Goal: Entertainment & Leisure: Consume media (video, audio)

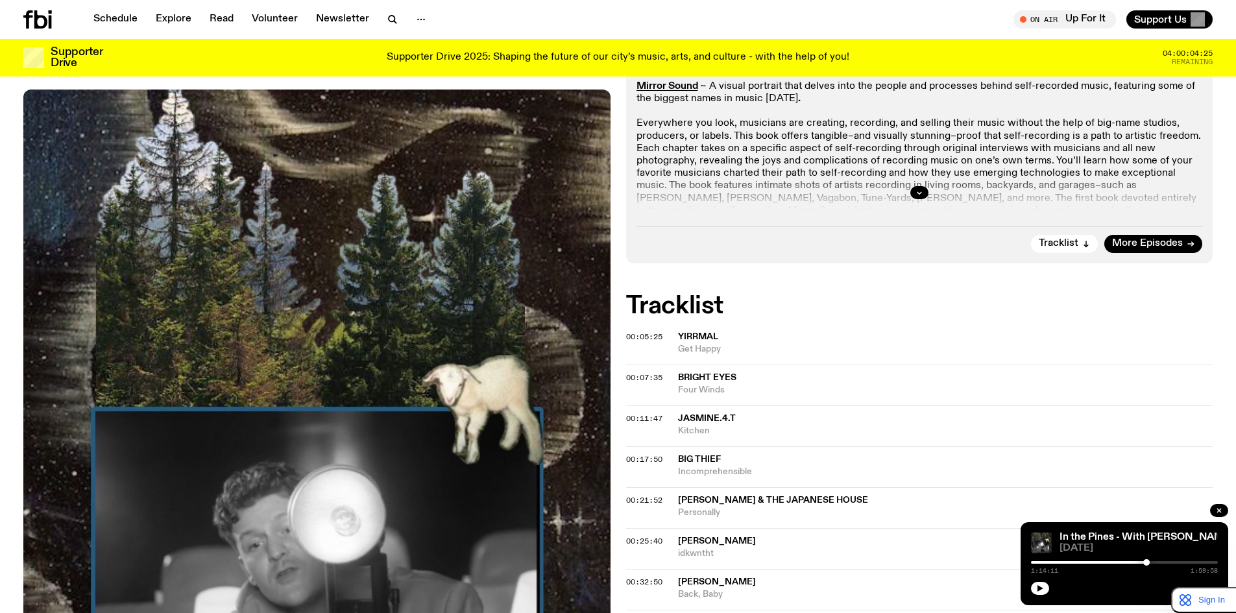
scroll to position [422, 0]
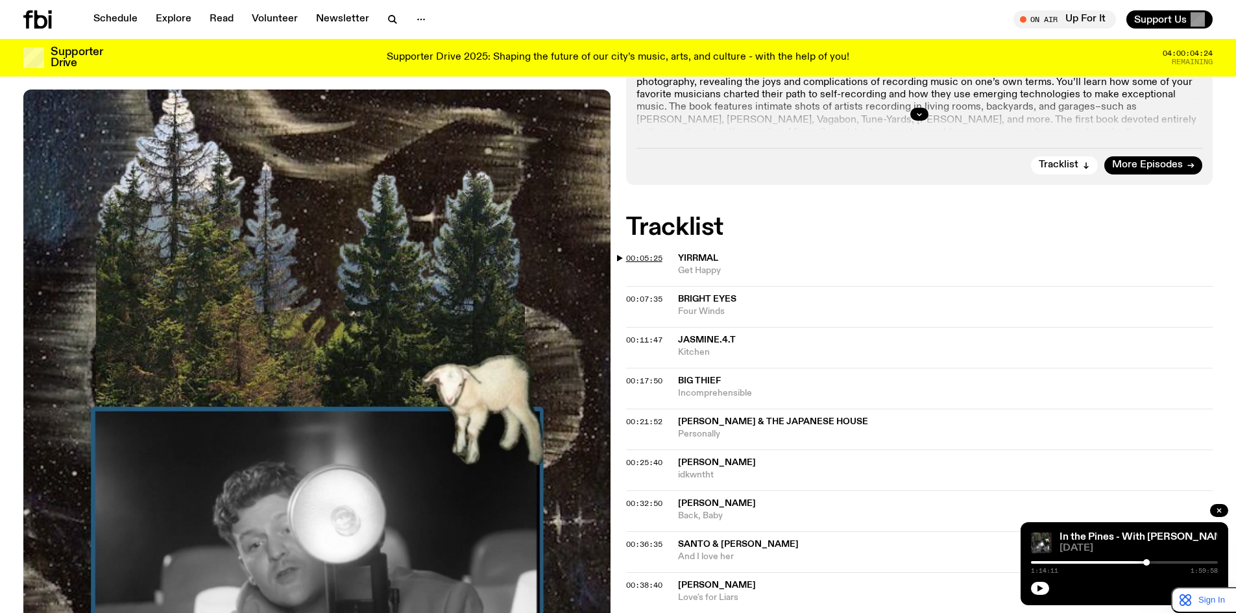
click at [647, 258] on span "00:05:25" at bounding box center [644, 258] width 36 height 10
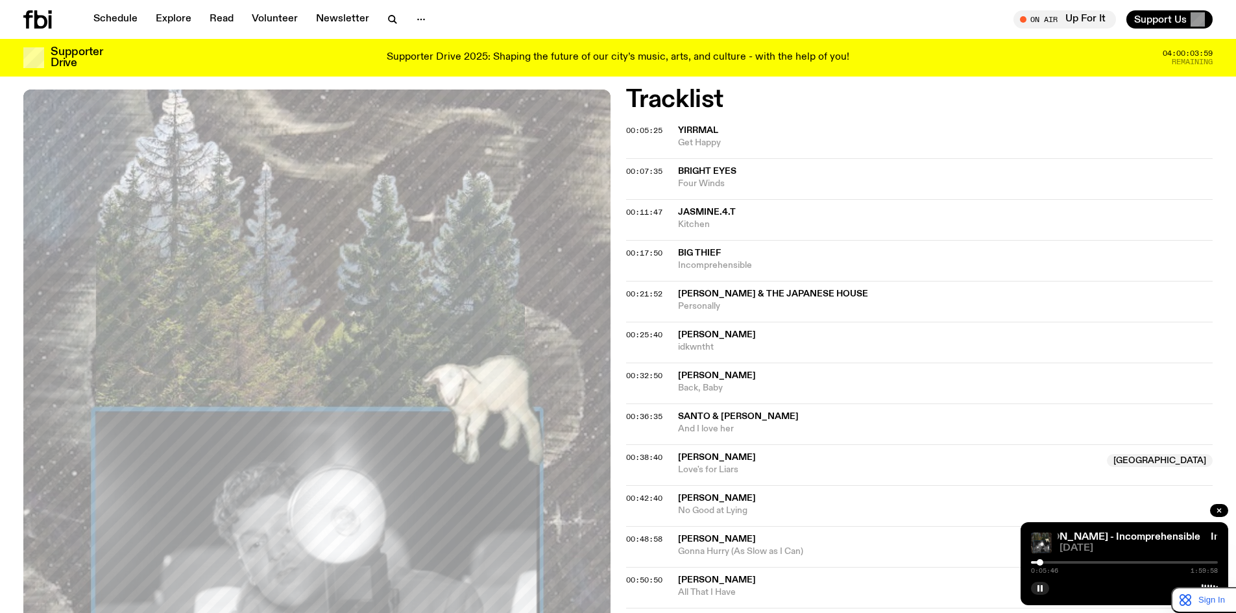
scroll to position [582, 0]
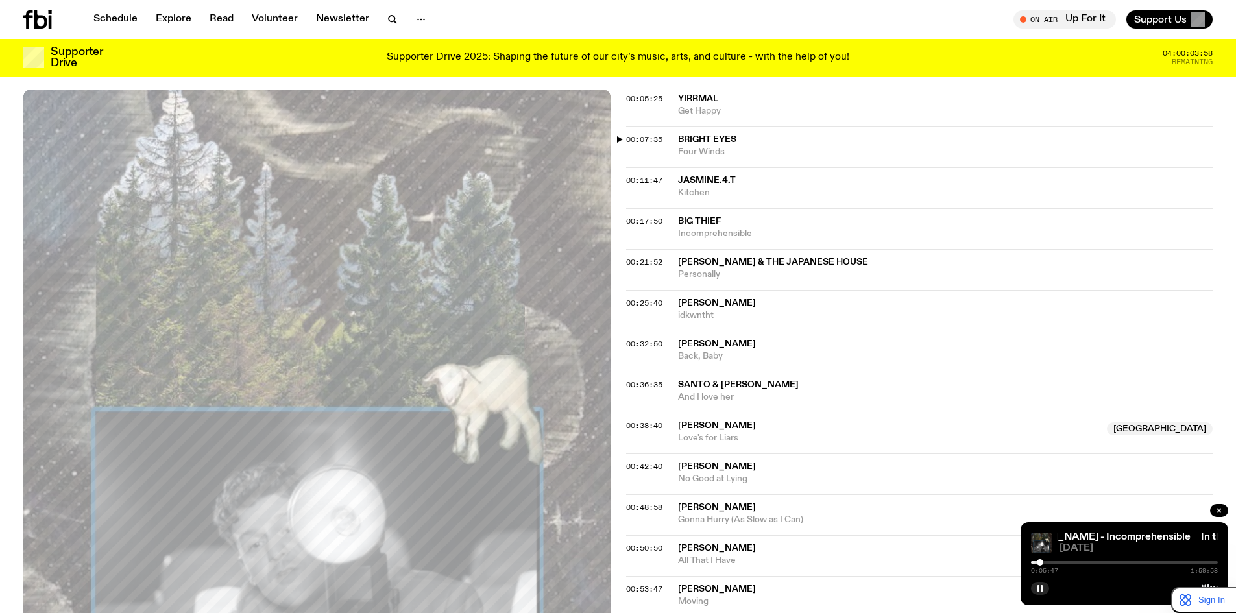
click at [646, 139] on span "00:07:35" at bounding box center [644, 139] width 36 height 10
click at [643, 216] on span "00:17:50" at bounding box center [644, 221] width 36 height 10
click at [651, 218] on span "00:17:50" at bounding box center [644, 221] width 36 height 10
click at [647, 263] on span "00:21:52" at bounding box center [644, 262] width 36 height 10
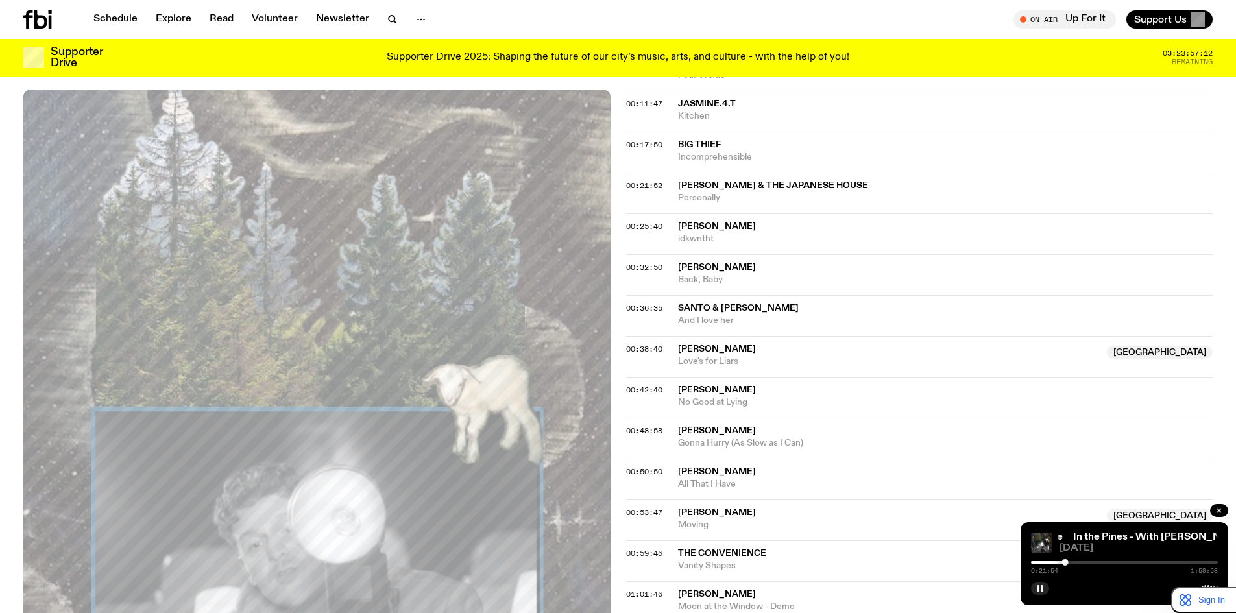
scroll to position [690, 0]
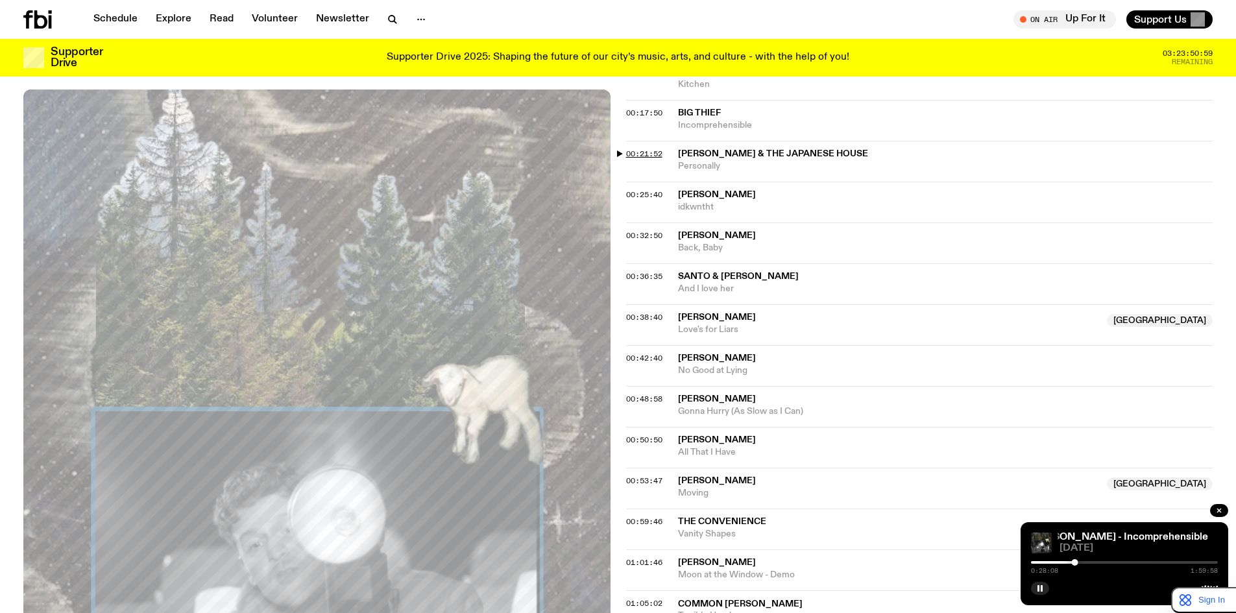
click at [640, 154] on span "00:21:52" at bounding box center [644, 154] width 36 height 10
click at [1043, 584] on button "button" at bounding box center [1040, 588] width 18 height 13
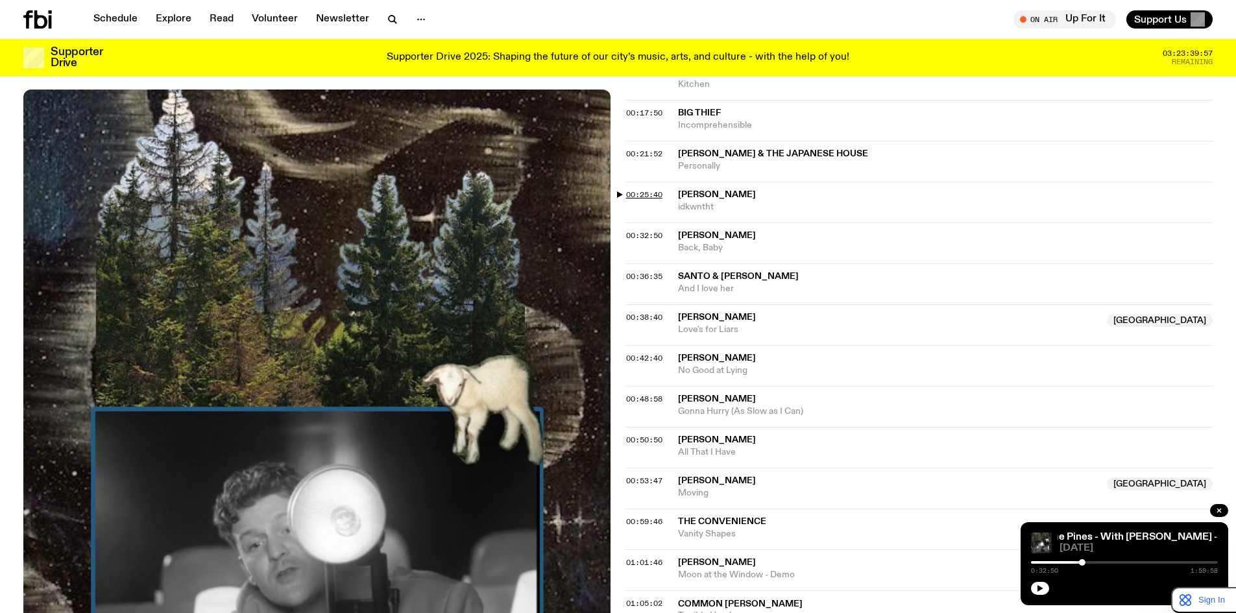
click at [652, 189] on span "00:25:40" at bounding box center [644, 194] width 36 height 10
click at [1076, 561] on div at bounding box center [1075, 562] width 6 height 6
click at [1038, 588] on icon "button" at bounding box center [1040, 588] width 6 height 6
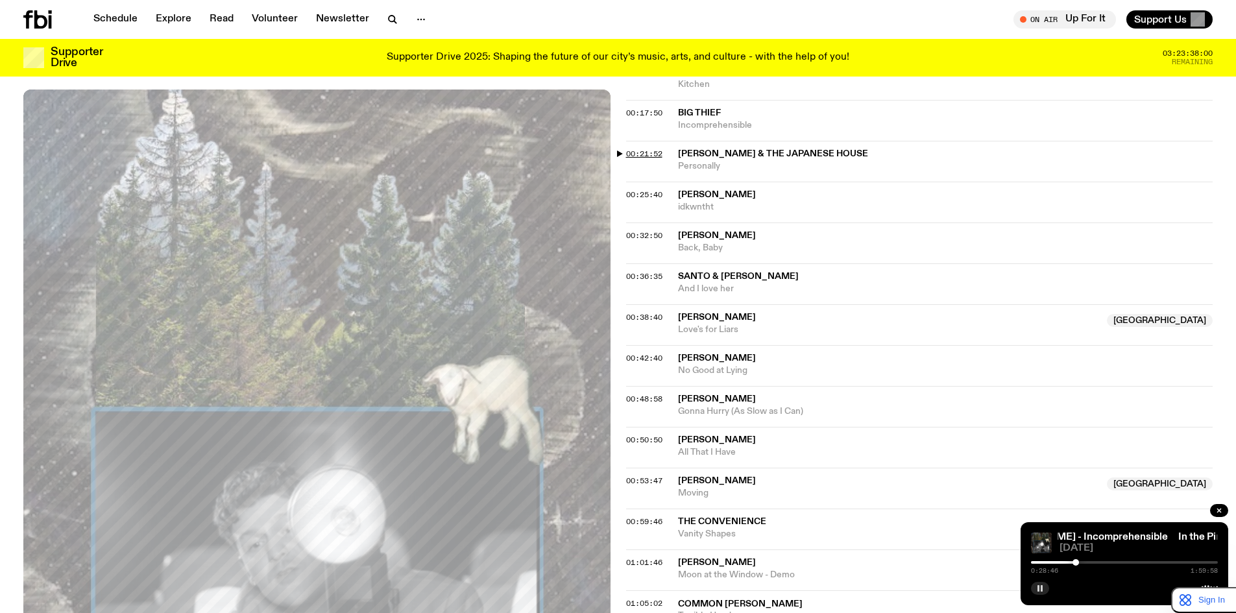
click at [637, 155] on span "00:21:52" at bounding box center [644, 154] width 36 height 10
click at [651, 274] on span "00:36:35" at bounding box center [644, 276] width 36 height 10
click at [655, 233] on span "00:32:50" at bounding box center [644, 235] width 36 height 10
click at [651, 313] on span "00:38:40" at bounding box center [644, 317] width 36 height 10
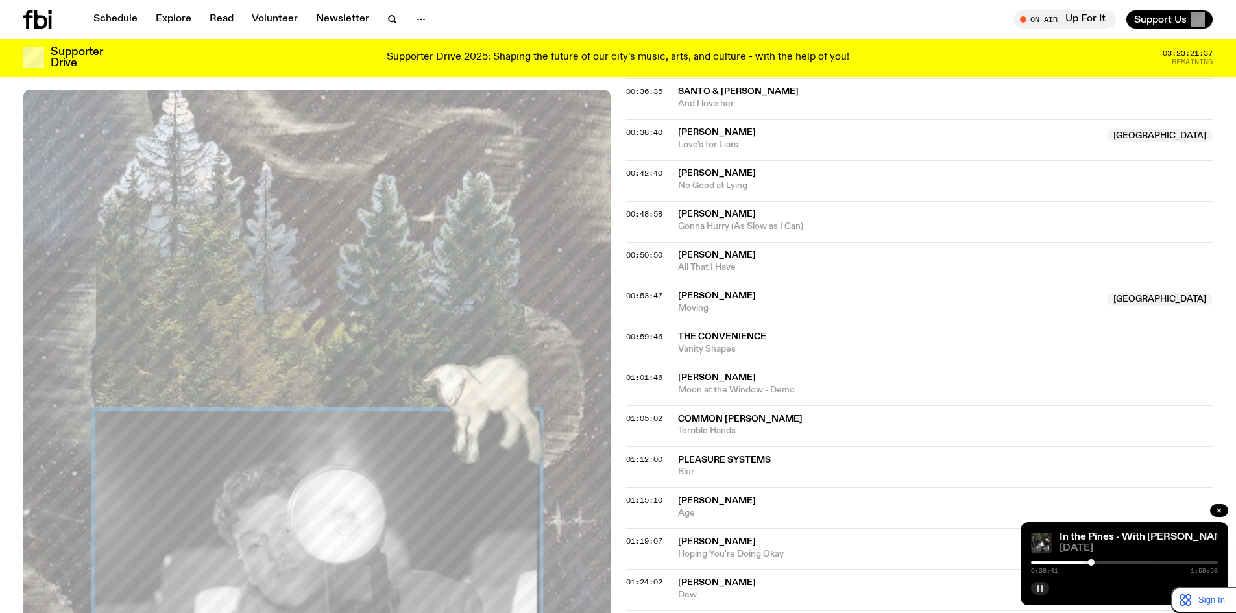
scroll to position [906, 0]
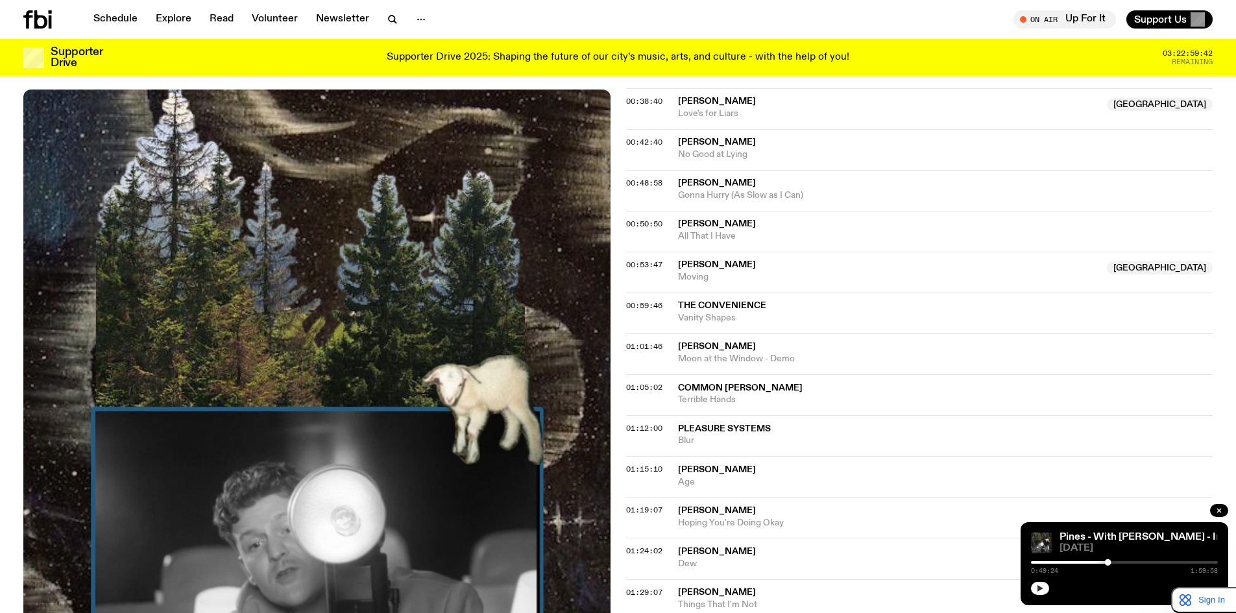
click at [1039, 591] on icon "button" at bounding box center [1040, 589] width 8 height 8
